Goal: Transaction & Acquisition: Download file/media

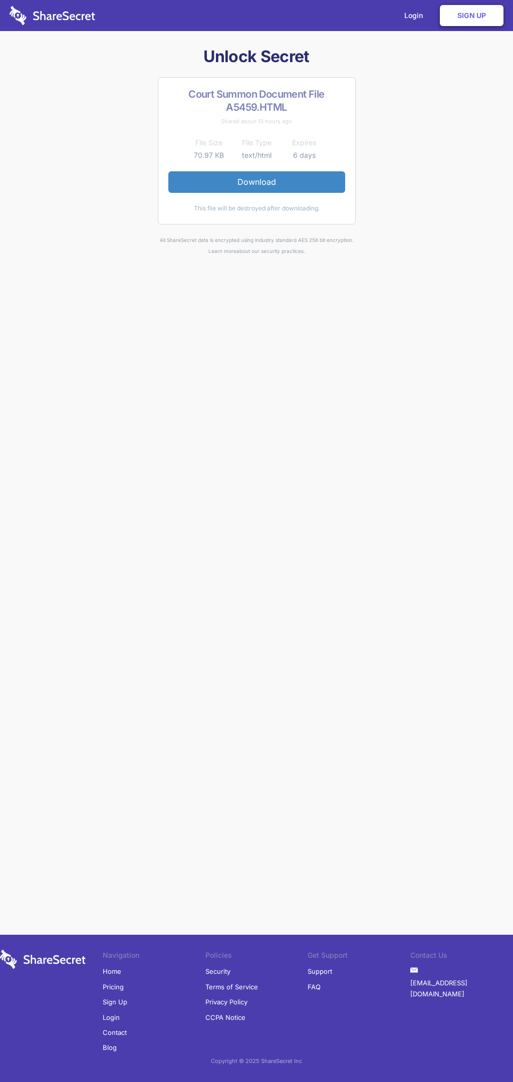
click at [256, 182] on link "Download" at bounding box center [256, 181] width 177 height 21
